Goal: Find specific page/section: Find specific page/section

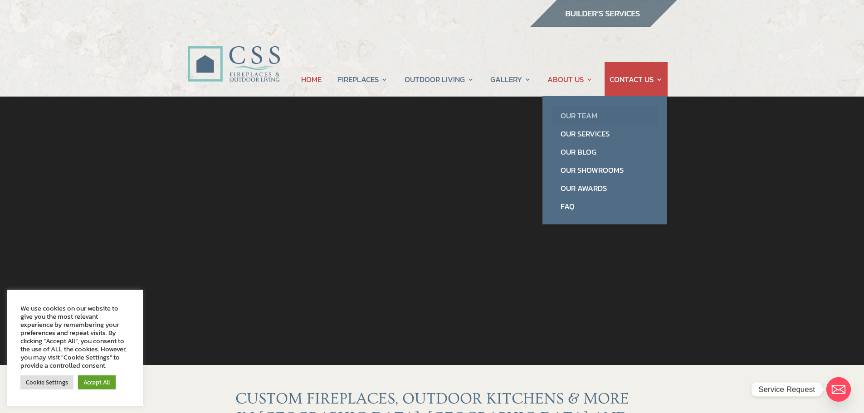
click at [570, 111] on link "Our Team" at bounding box center [604, 116] width 107 height 18
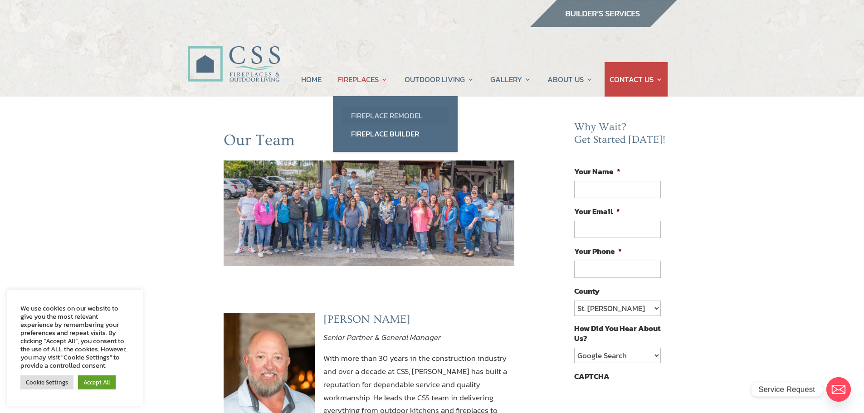
click at [373, 116] on link "Fireplace Remodel" at bounding box center [395, 116] width 107 height 18
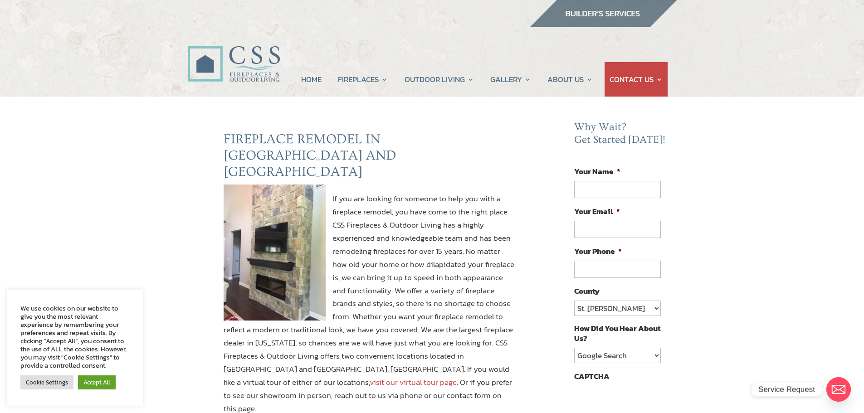
click at [457, 376] on link "visit our virtual tour page" at bounding box center [413, 382] width 87 height 12
